Goal: Check status: Check status

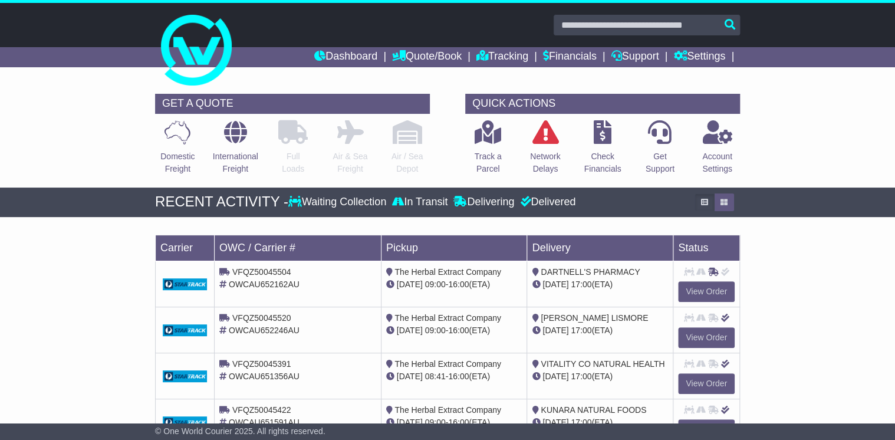
scroll to position [824, 0]
click at [488, 56] on link "Tracking" at bounding box center [502, 57] width 52 height 20
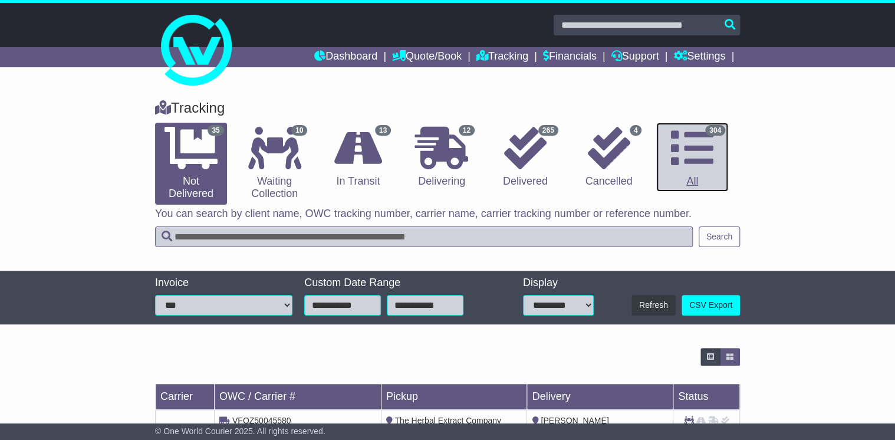
drag, startPoint x: 694, startPoint y: 137, endPoint x: 685, endPoint y: 139, distance: 9.6
click at [693, 138] on icon at bounding box center [692, 148] width 42 height 42
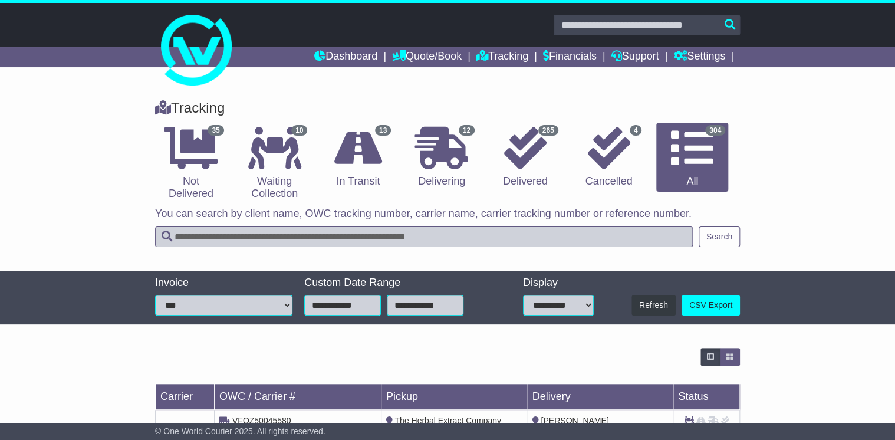
drag, startPoint x: 229, startPoint y: 242, endPoint x: 226, endPoint y: 236, distance: 6.3
click at [228, 242] on input "text" at bounding box center [424, 236] width 538 height 21
type input "******"
click at [720, 243] on button "Search" at bounding box center [719, 236] width 41 height 21
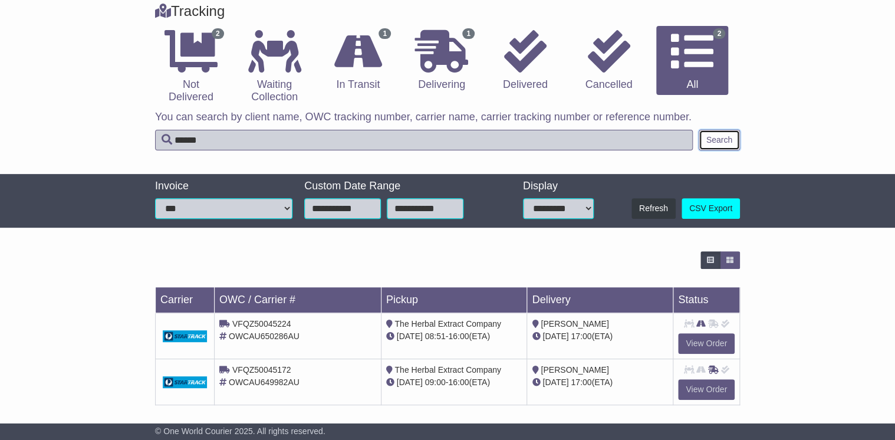
scroll to position [103, 0]
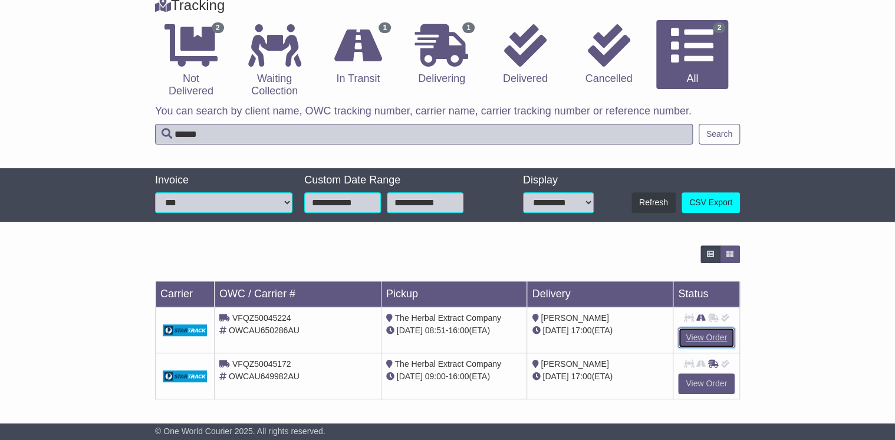
click at [696, 338] on link "View Order" at bounding box center [706, 337] width 57 height 21
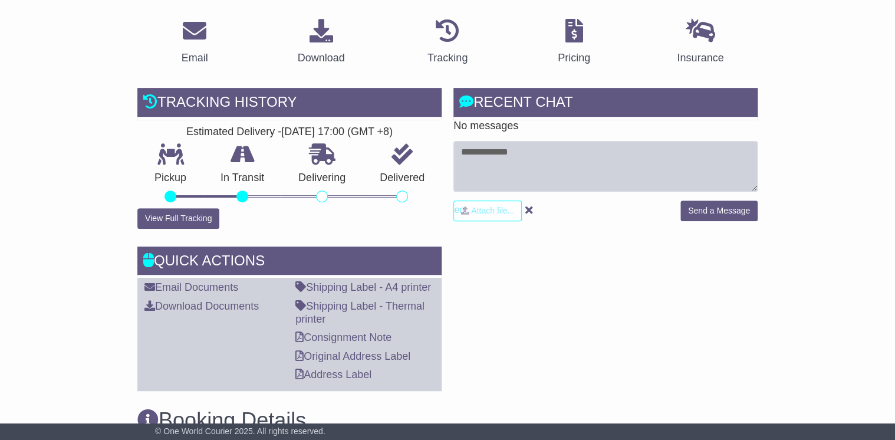
scroll to position [47, 0]
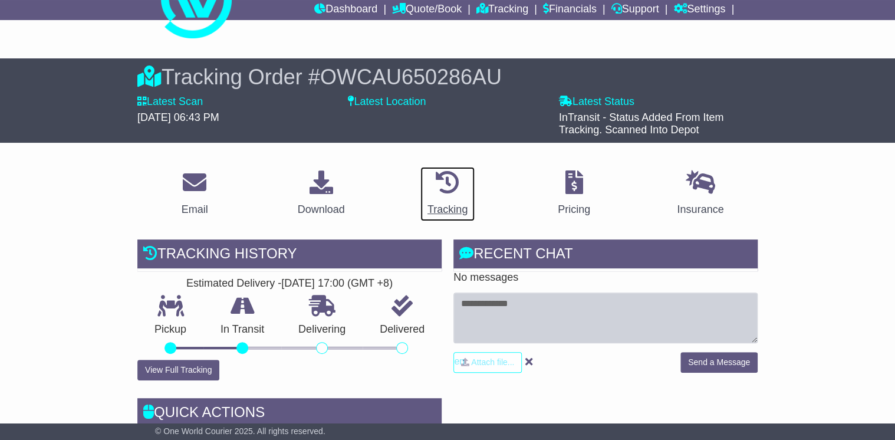
click at [445, 192] on icon at bounding box center [448, 182] width 24 height 24
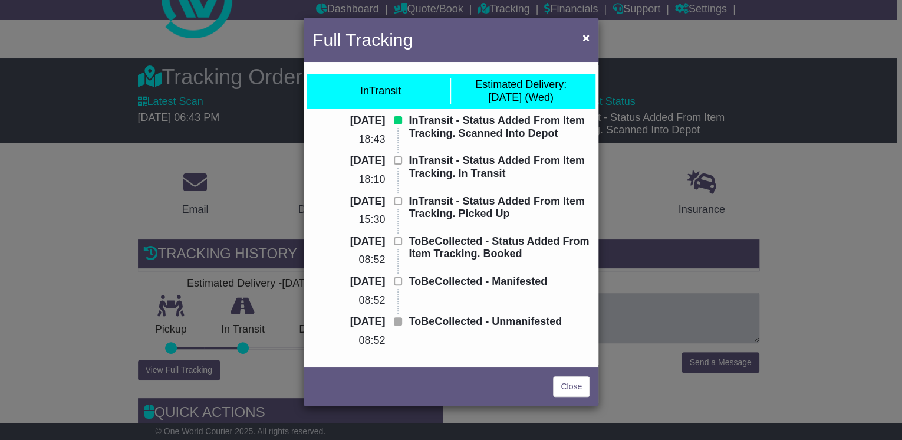
click at [802, 253] on div "Full Tracking × InTransit Estimated Delivery: 01 Oct (Wed) 24 Sep 2025 18:43 In…" at bounding box center [451, 220] width 902 height 440
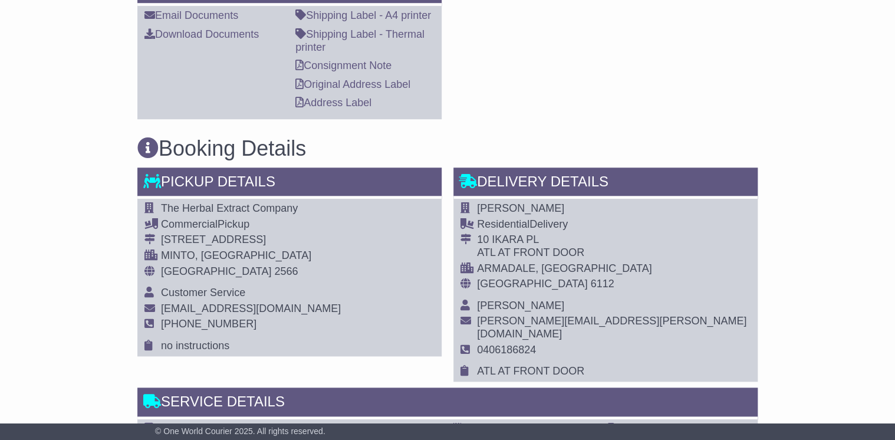
scroll to position [472, 0]
